Goal: Task Accomplishment & Management: Use online tool/utility

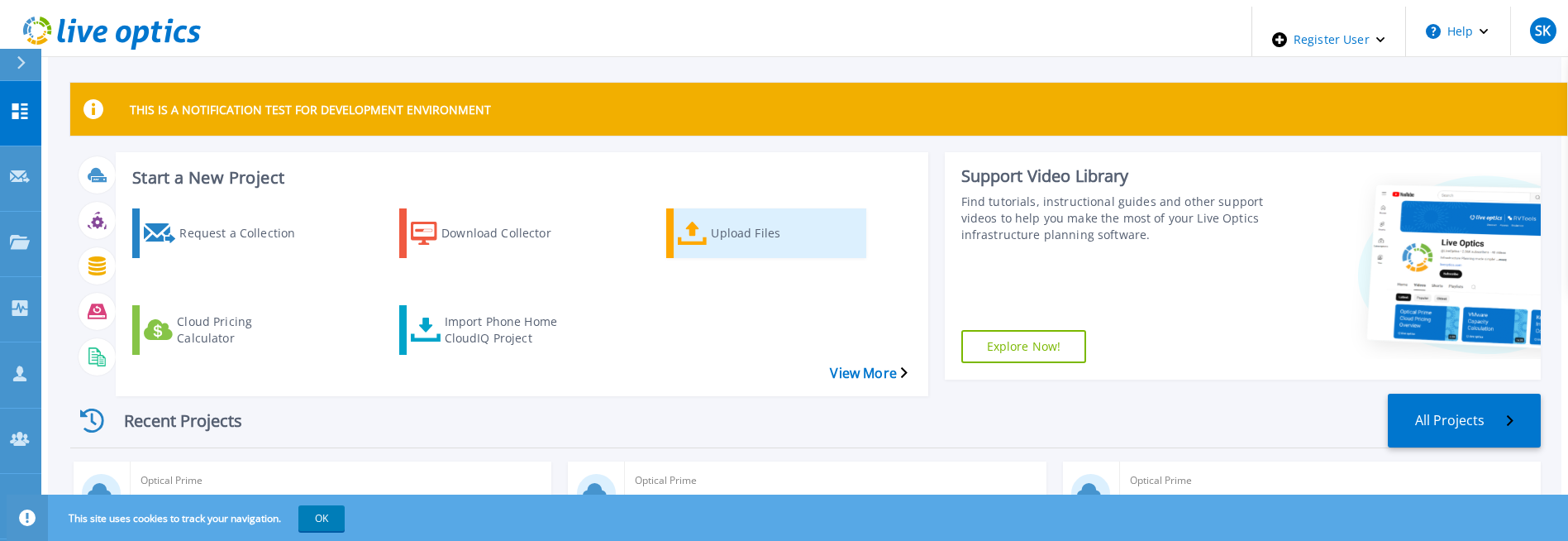
click at [726, 227] on div "Upload Files" at bounding box center [777, 233] width 132 height 42
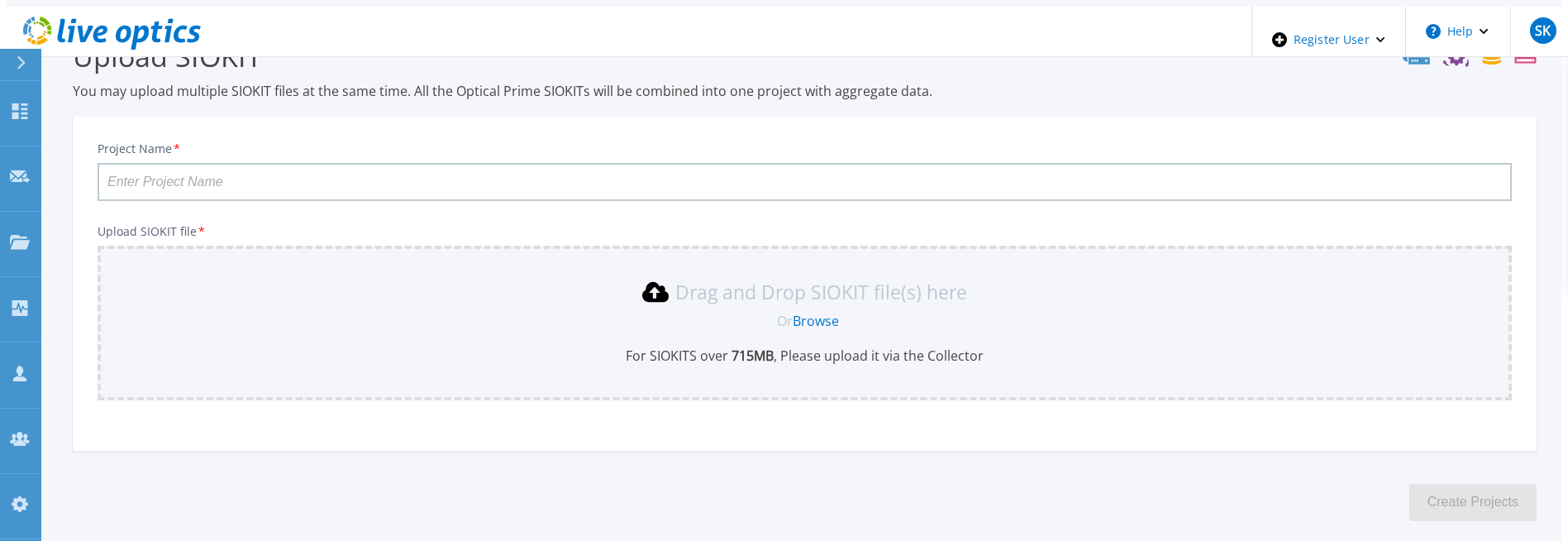
scroll to position [118, 0]
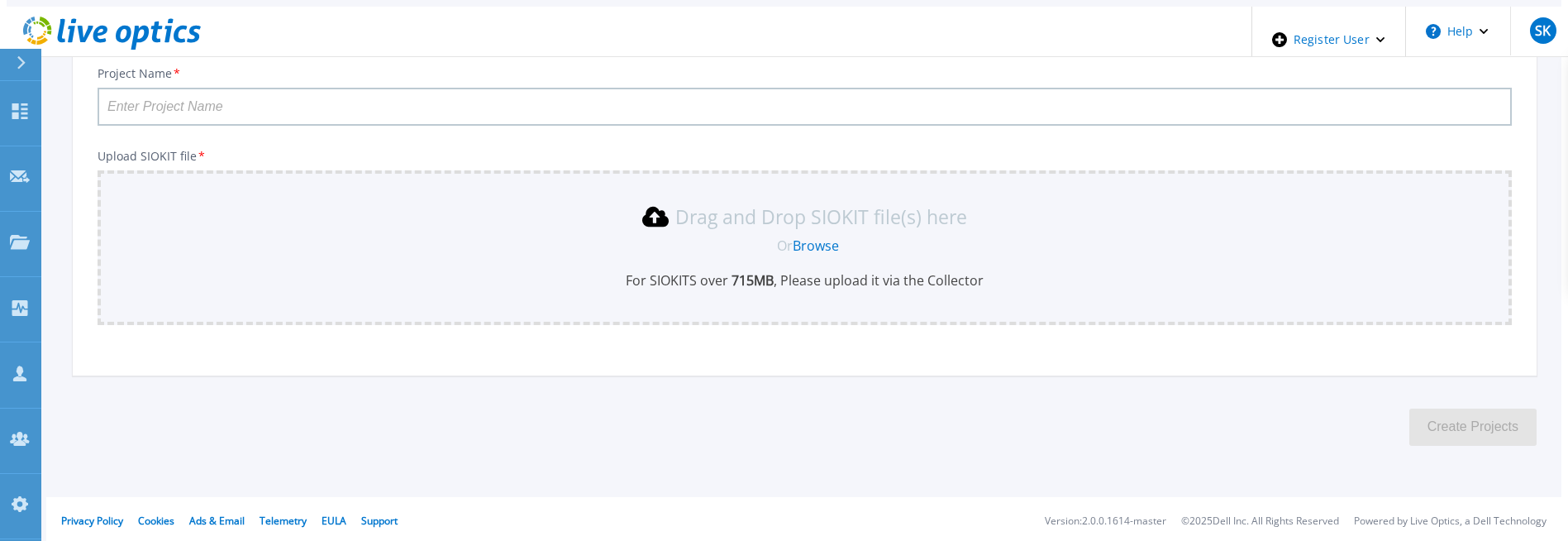
click at [272, 96] on input "Project Name *" at bounding box center [805, 106] width 1415 height 38
type input "Test SIOKIT"
click at [817, 237] on link "Browse" at bounding box center [816, 246] width 46 height 18
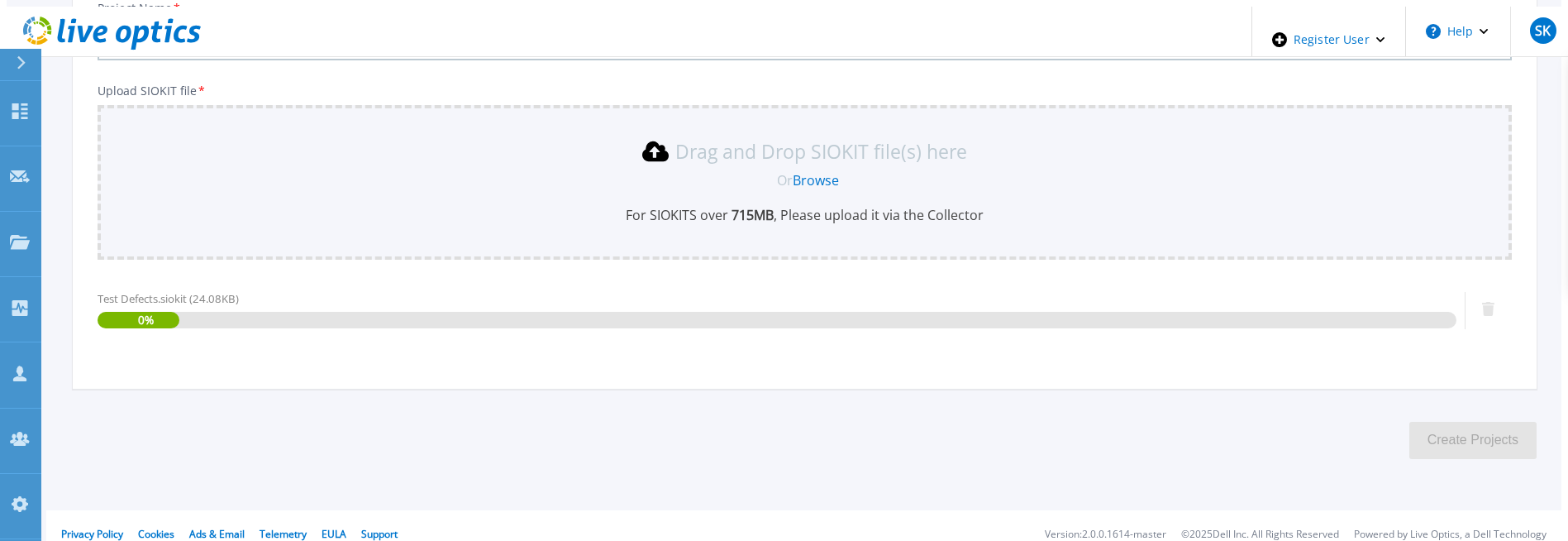
scroll to position [197, 0]
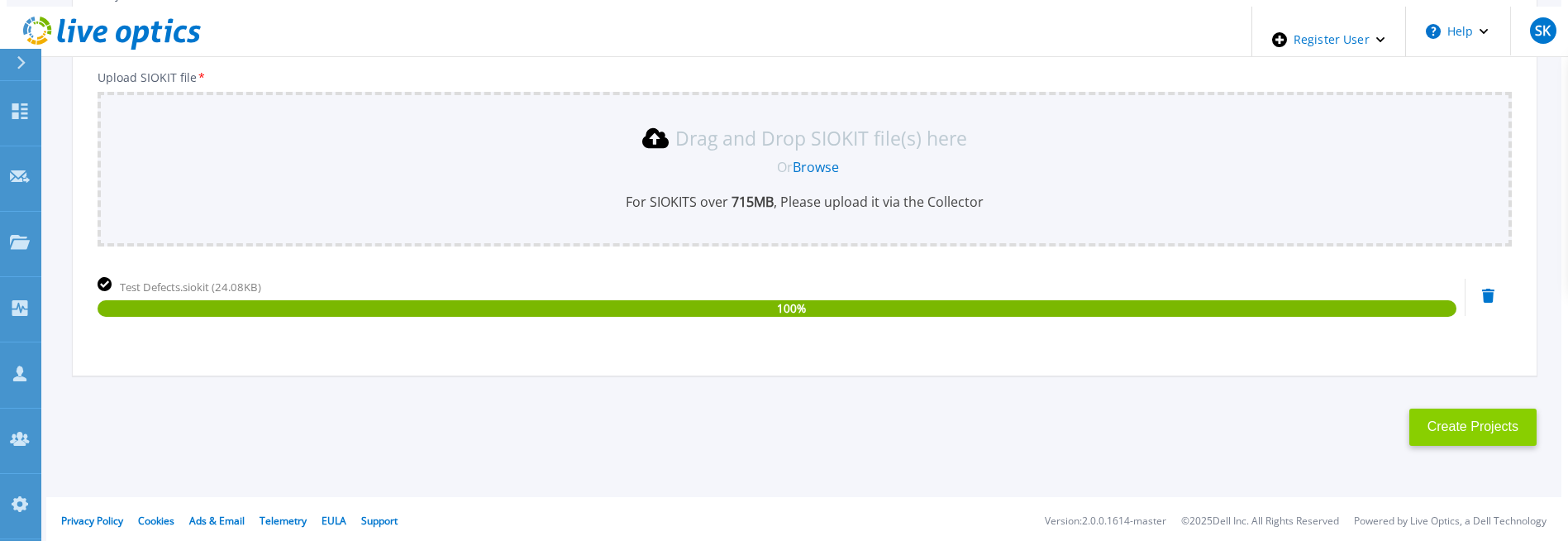
click at [1473, 420] on button "Create Projects" at bounding box center [1474, 427] width 128 height 37
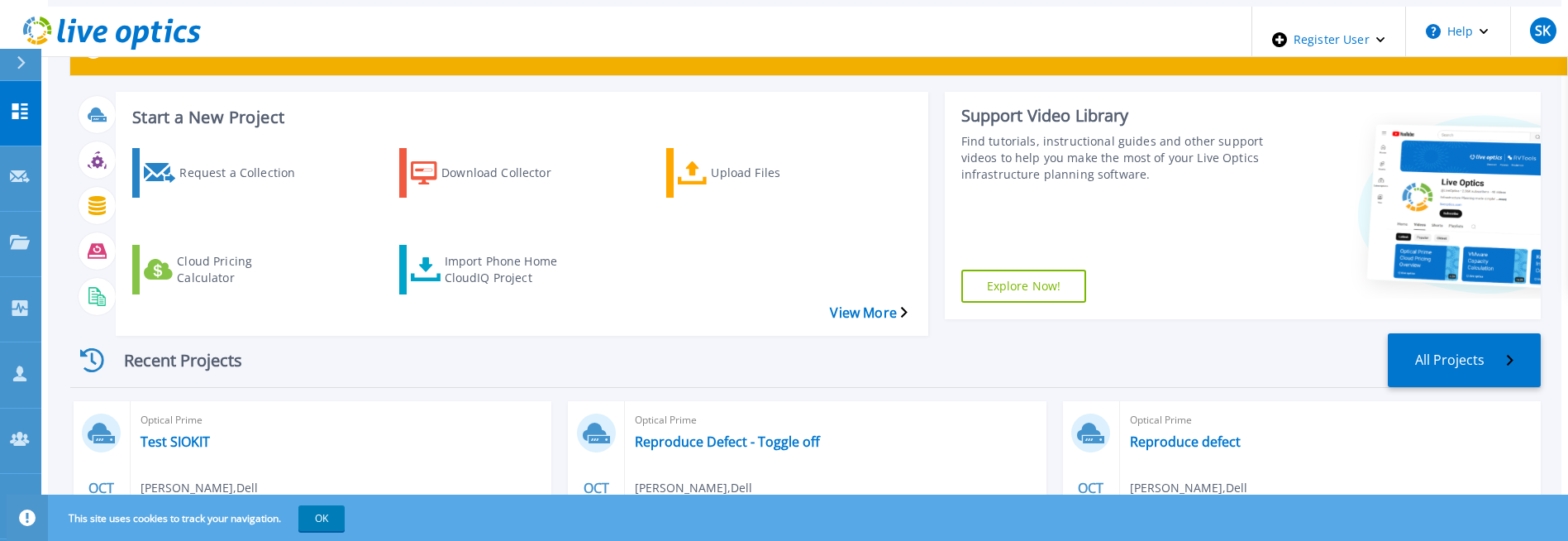
scroll to position [130, 0]
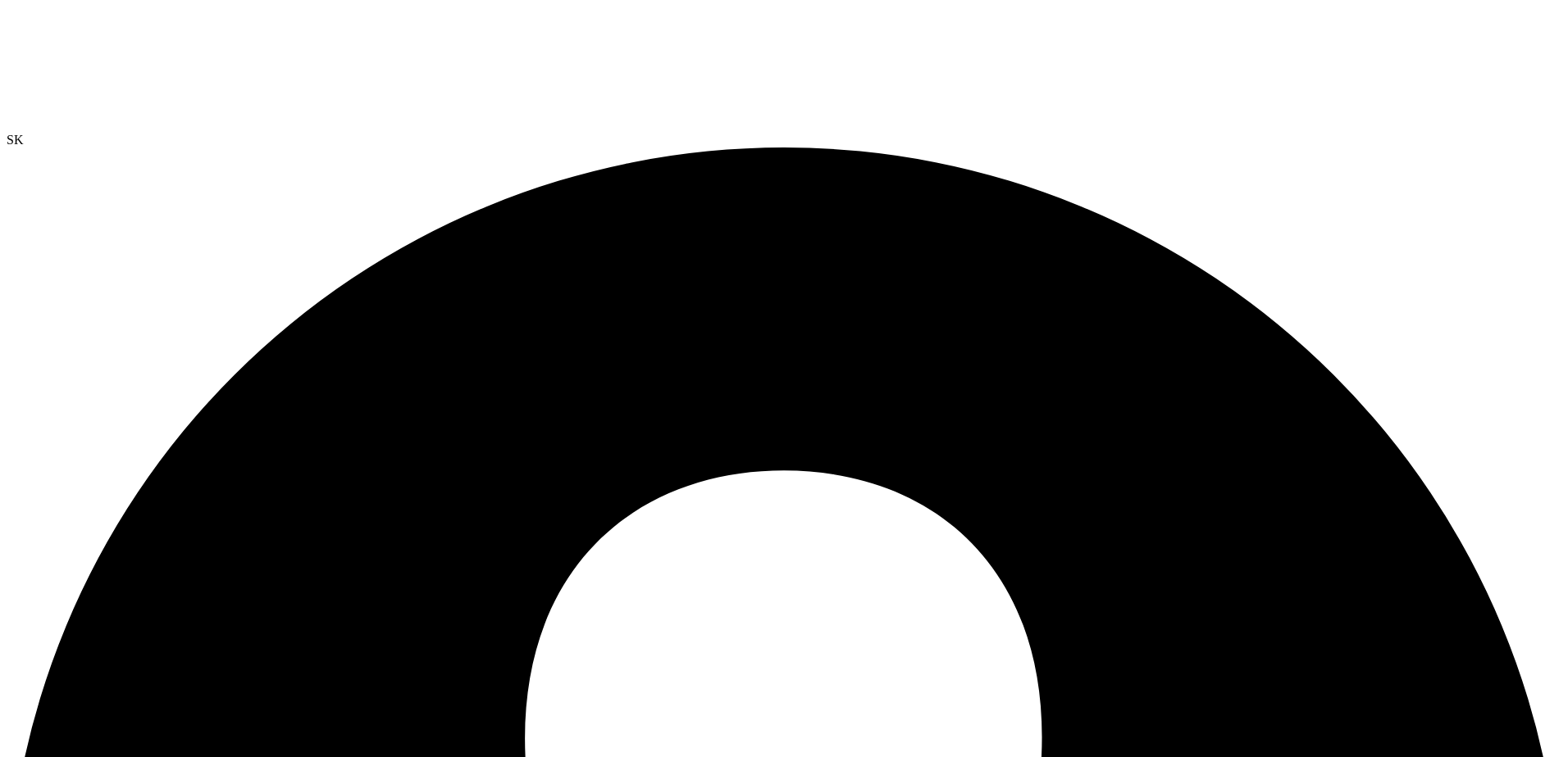
radio input "true"
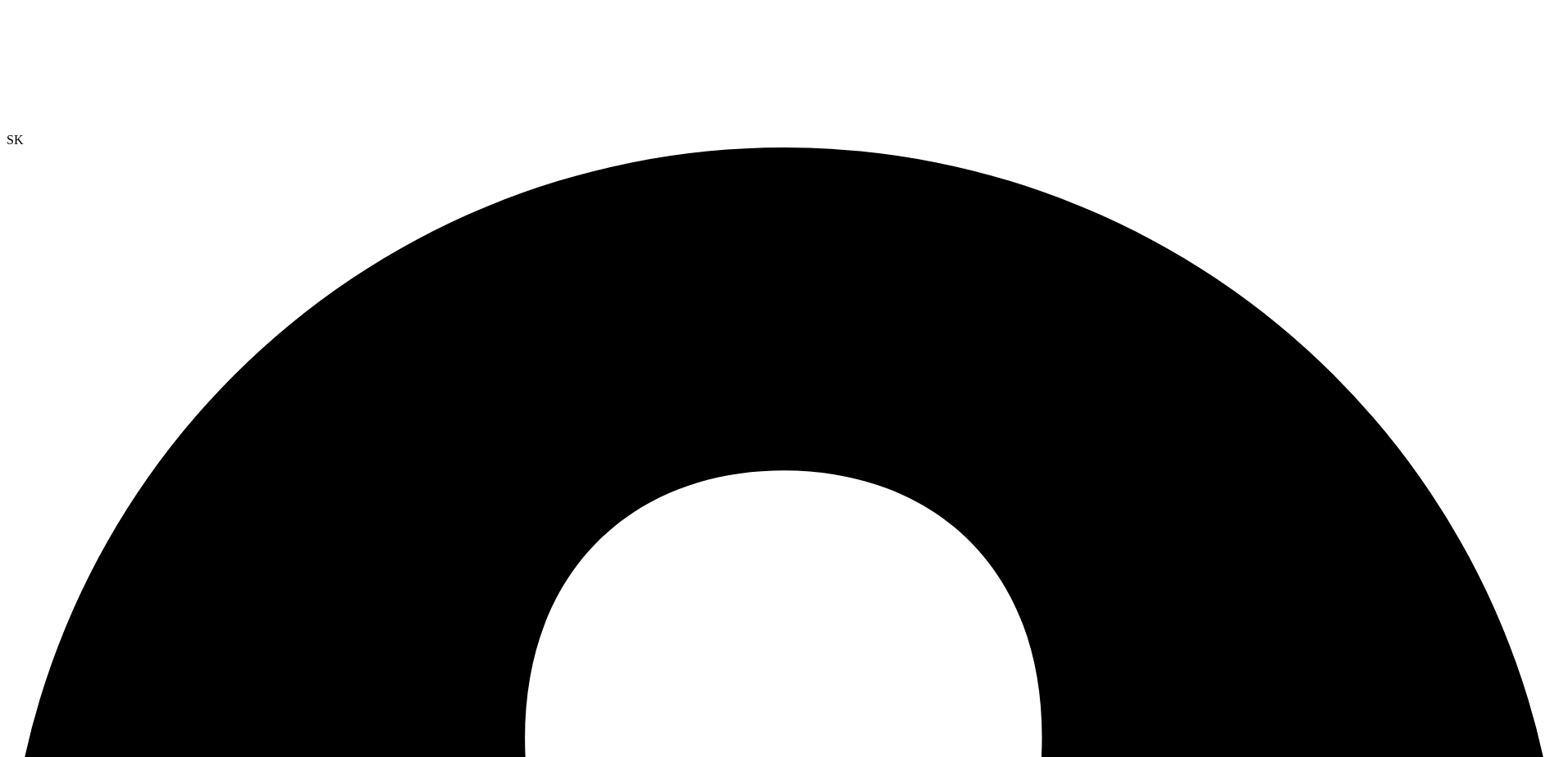
radio input "true"
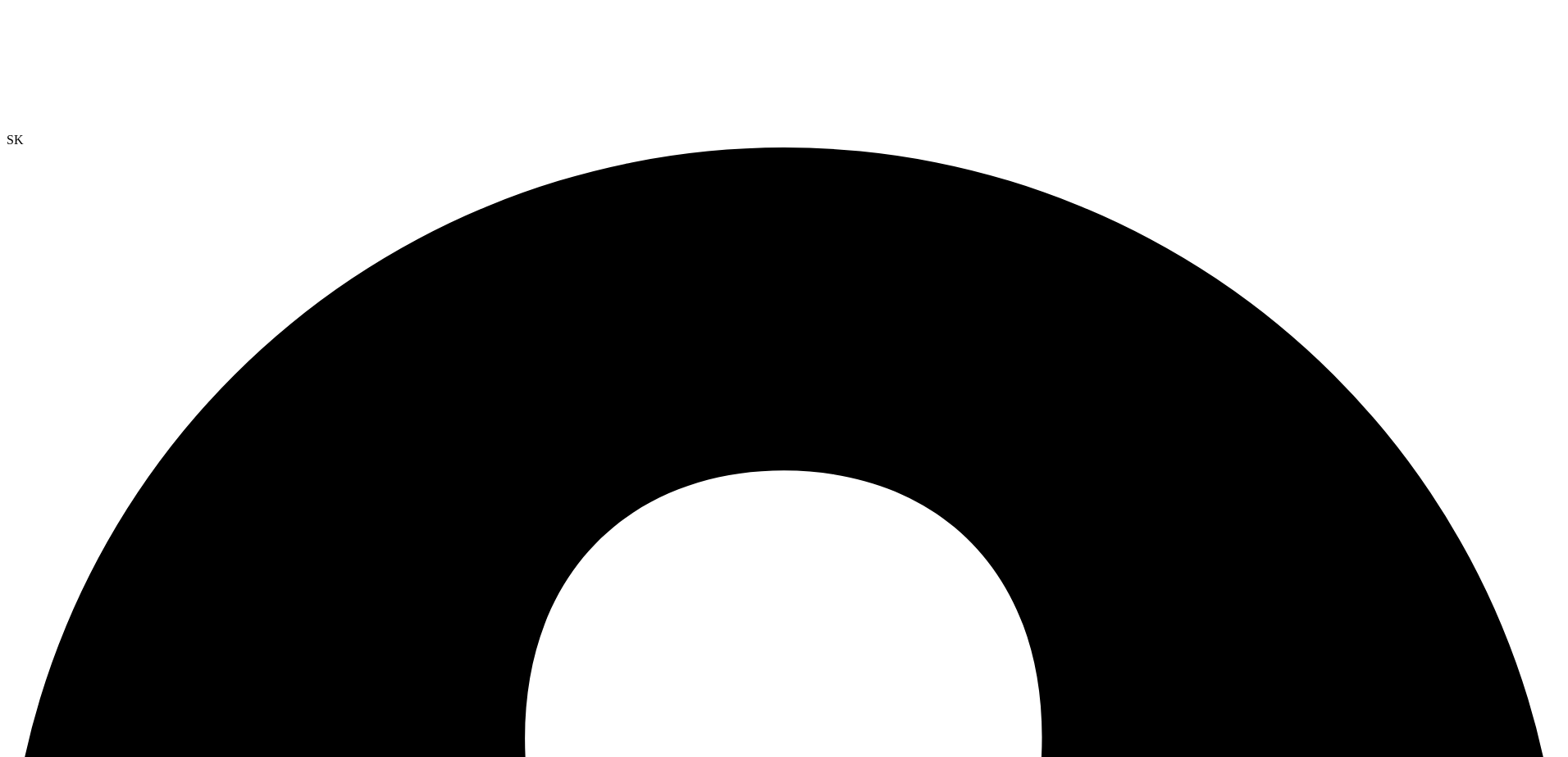
radio input "true"
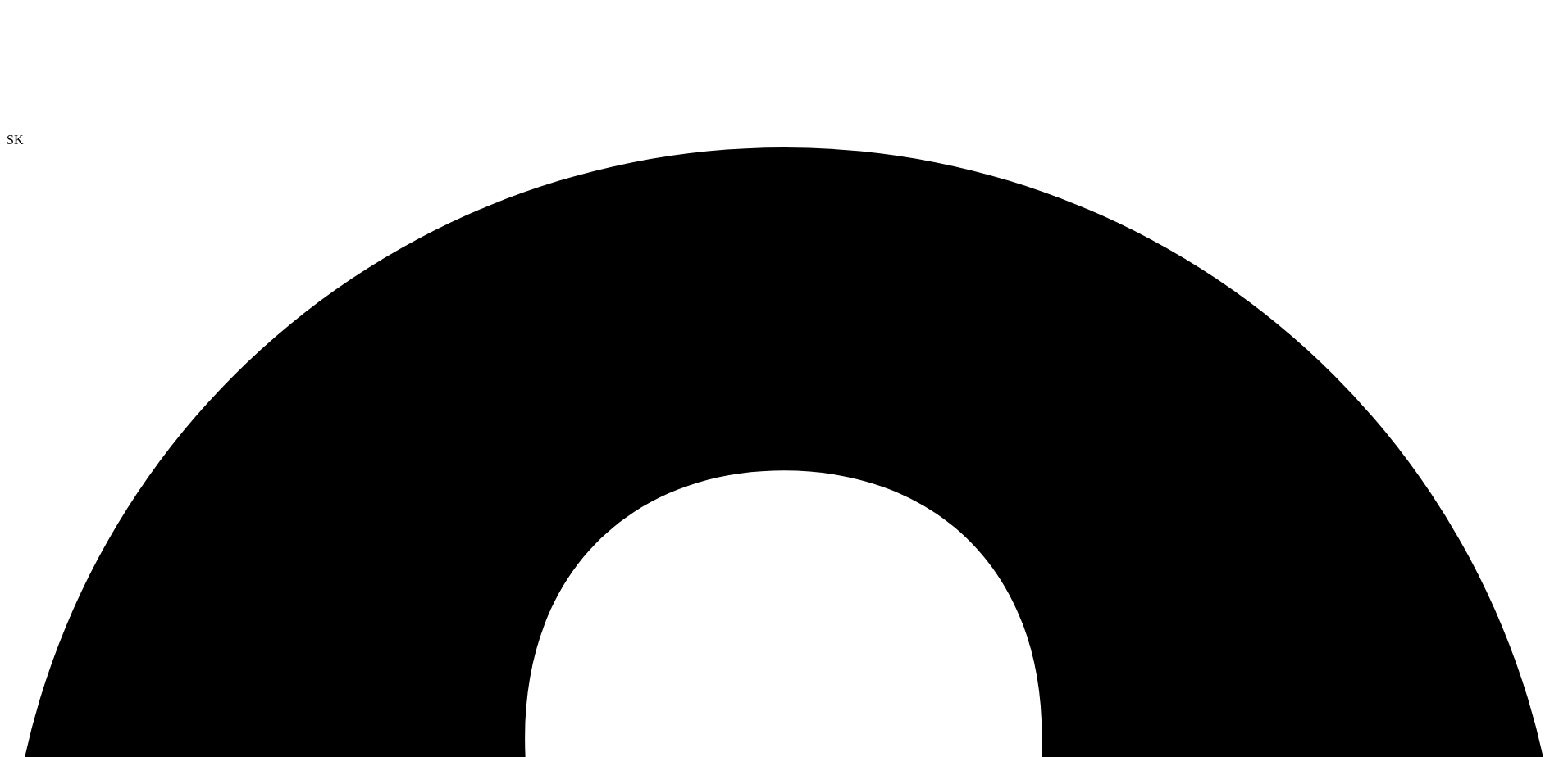
radio input "true"
radio input "false"
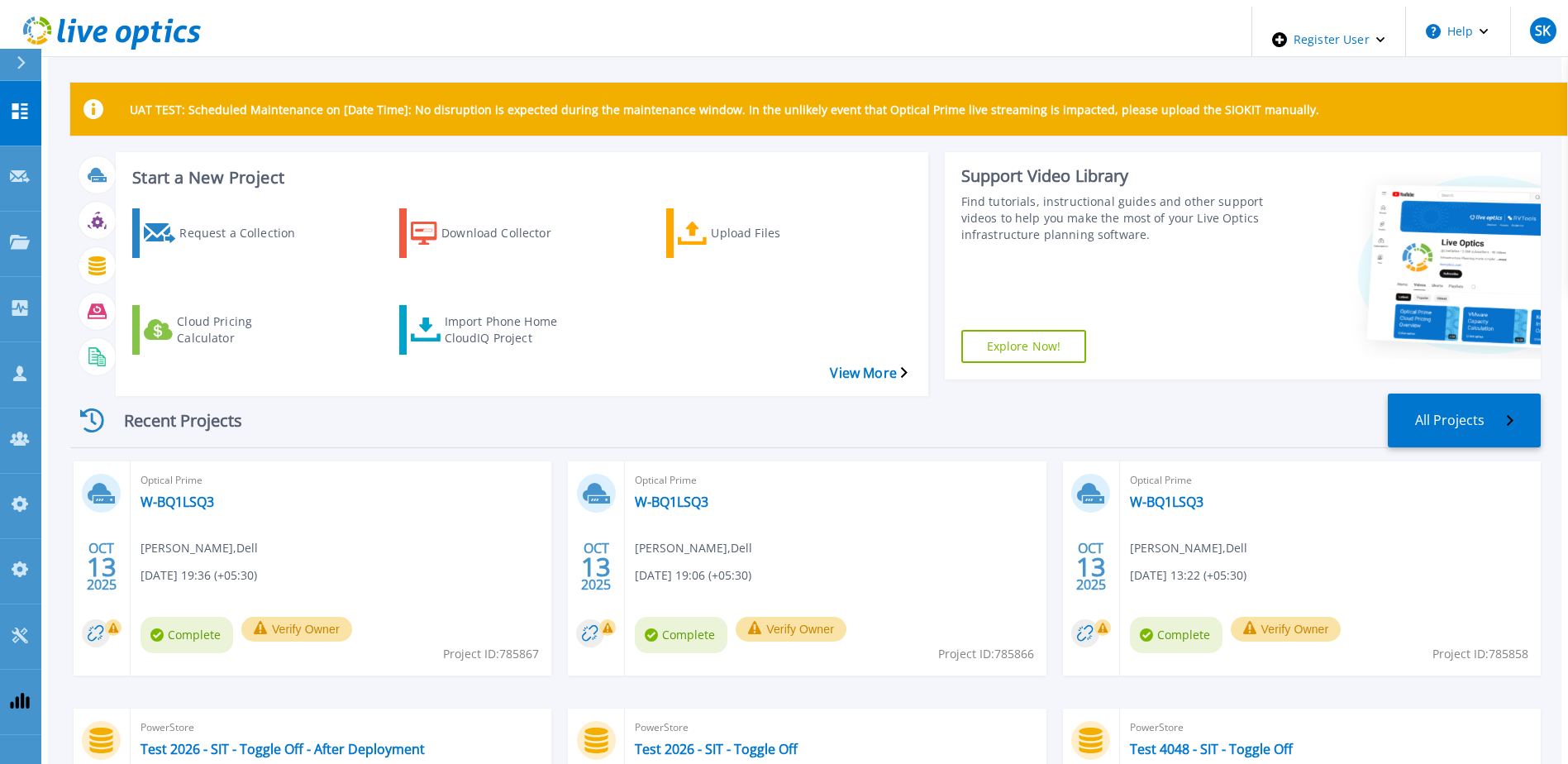
drag, startPoint x: 1204, startPoint y: 350, endPoint x: 1016, endPoint y: 372, distance: 189.3
click at [1204, 350] on div "Start a New Project Request a Collection Download Collector Upload Files Cloud …" at bounding box center [805, 266] width 1471 height 228
drag, startPoint x: 1149, startPoint y: 293, endPoint x: 1070, endPoint y: 312, distance: 81.3
click at [1149, 293] on div "Support Video Library Find tutorials, instructional guides and other support vi…" at bounding box center [1105, 266] width 320 height 228
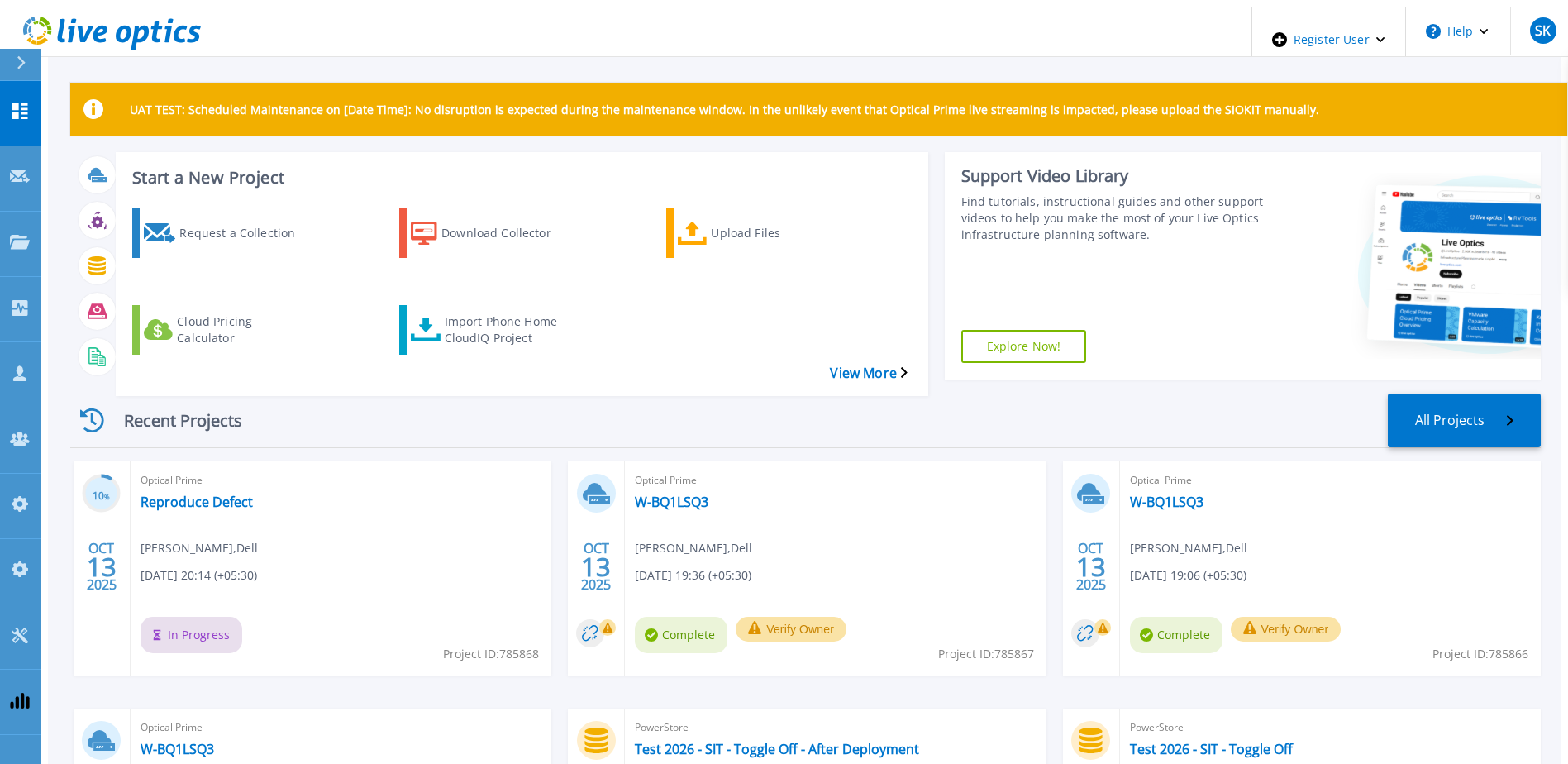
drag, startPoint x: 159, startPoint y: 449, endPoint x: 149, endPoint y: 444, distance: 11.2
click at [144, 425] on div "Recent Projects All Projects 10 % OCT 13 2025 Optical Prime Reproduce Defect Sa…" at bounding box center [805, 674] width 1471 height 589
click at [163, 494] on link "Reproduce Defect" at bounding box center [197, 502] width 113 height 17
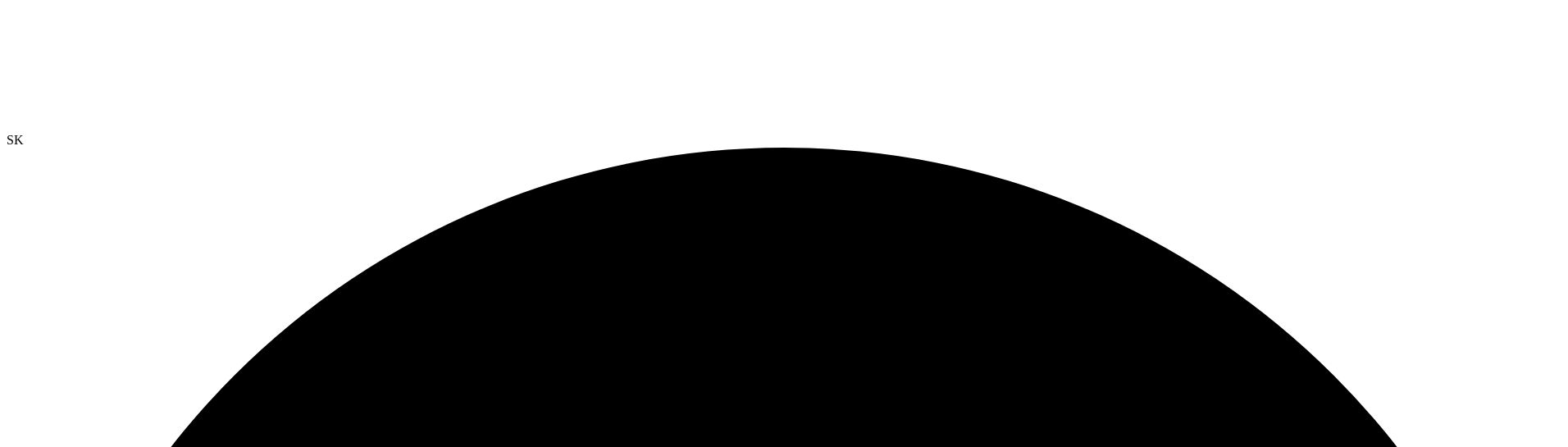
scroll to position [211, 0]
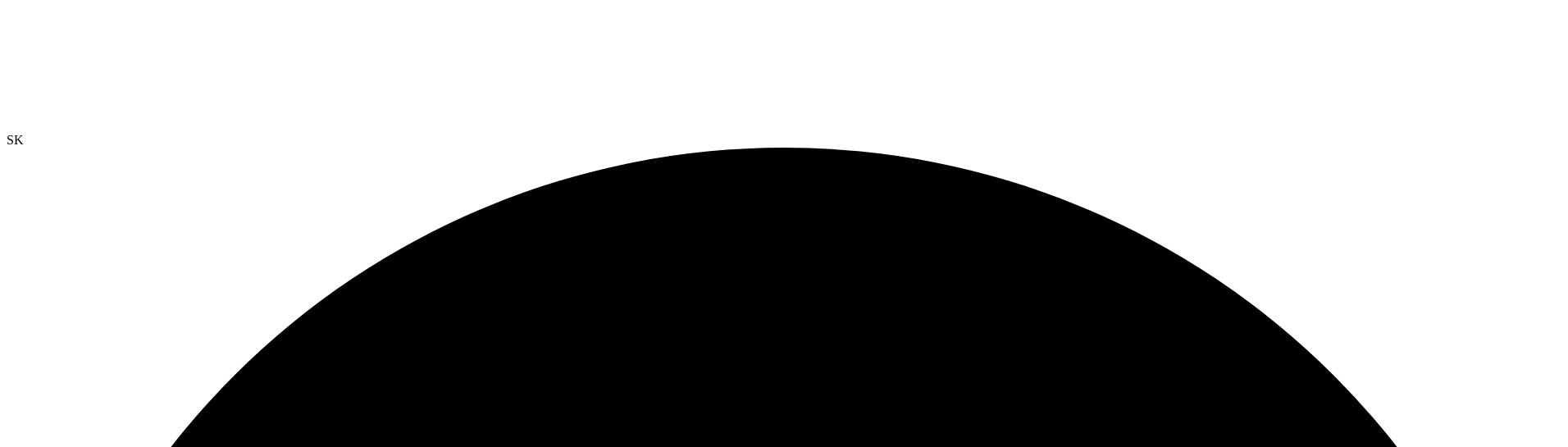
click at [88, 51] on div at bounding box center [783, 70] width 1554 height 127
